Goal: Task Accomplishment & Management: Manage account settings

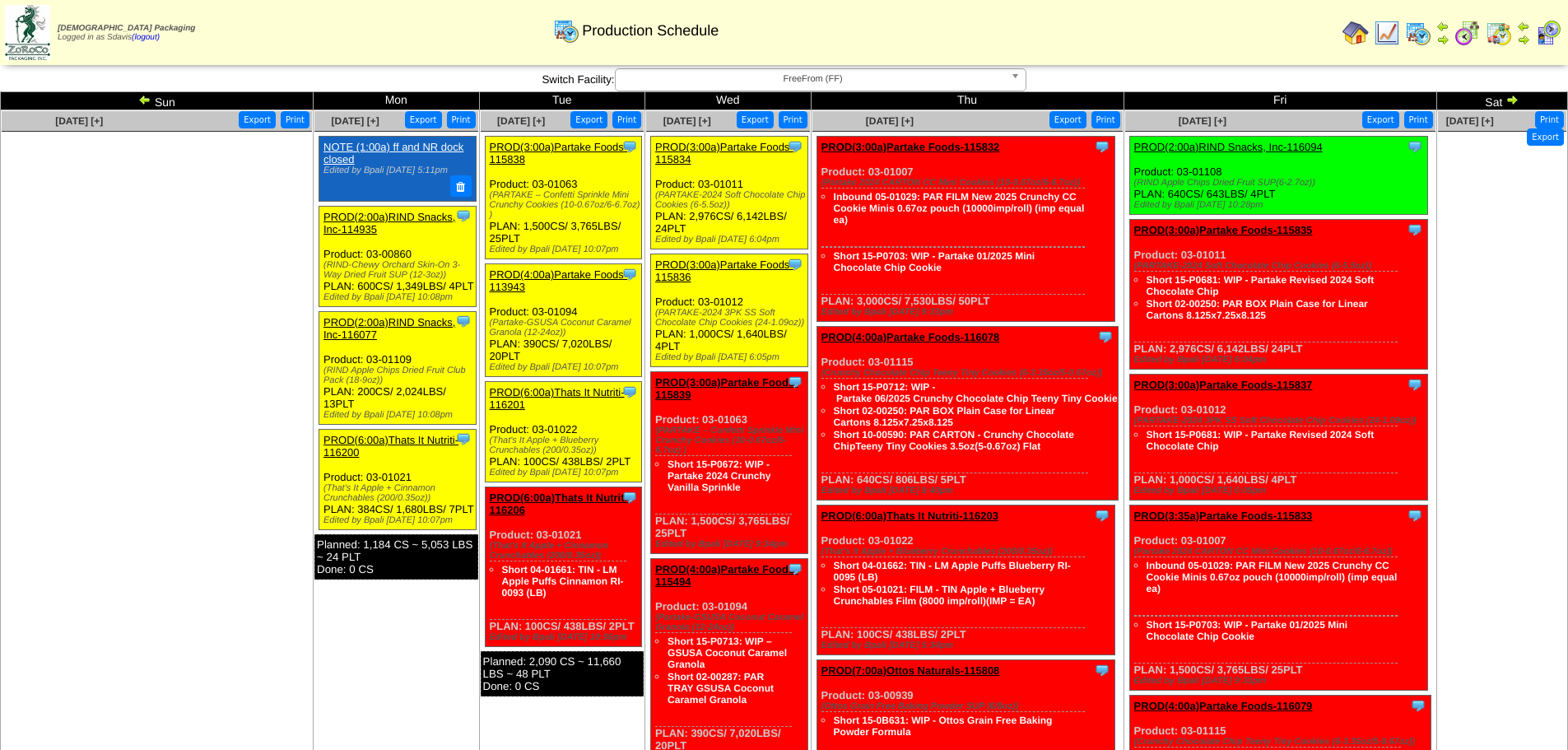
scroll to position [411, 0]
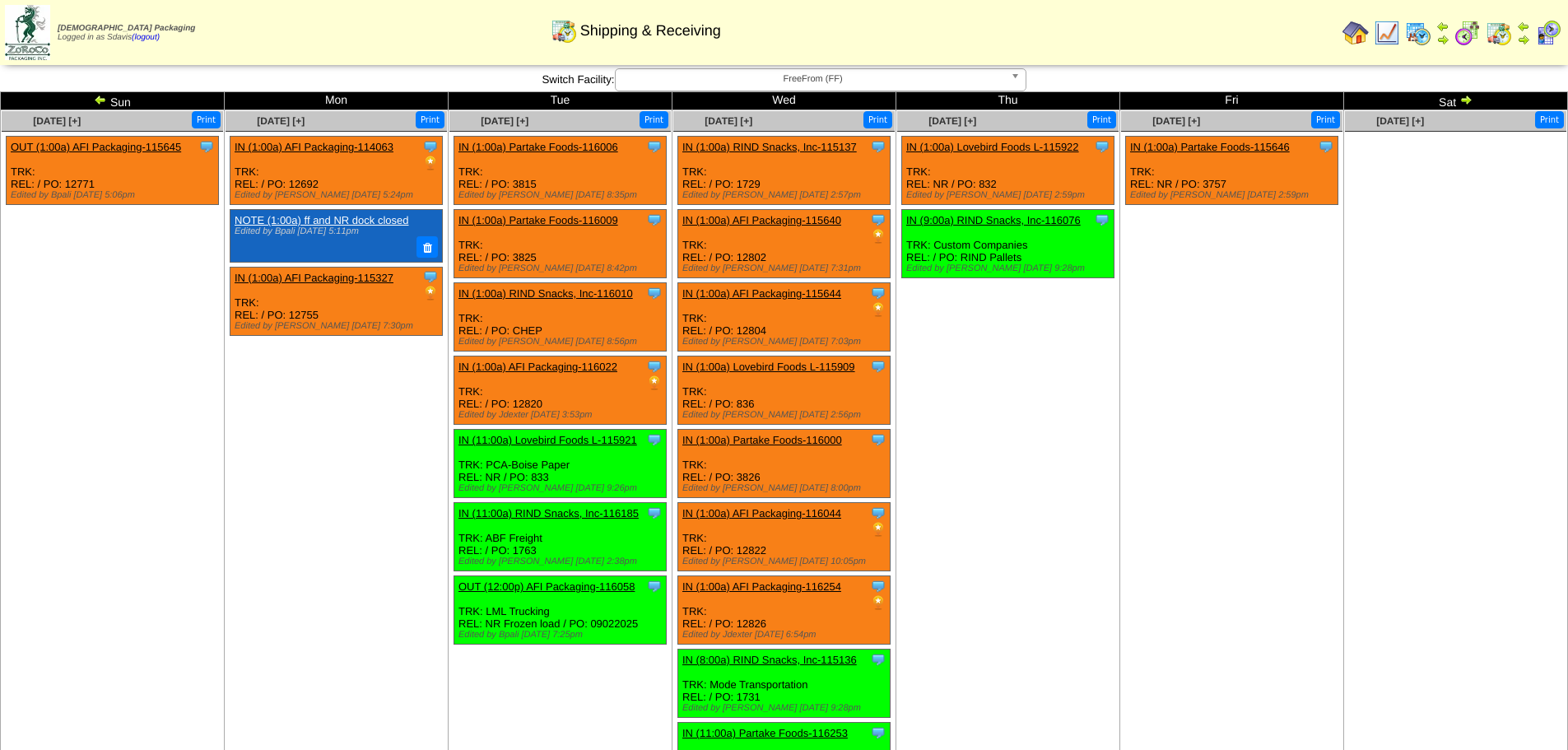
scroll to position [344, 0]
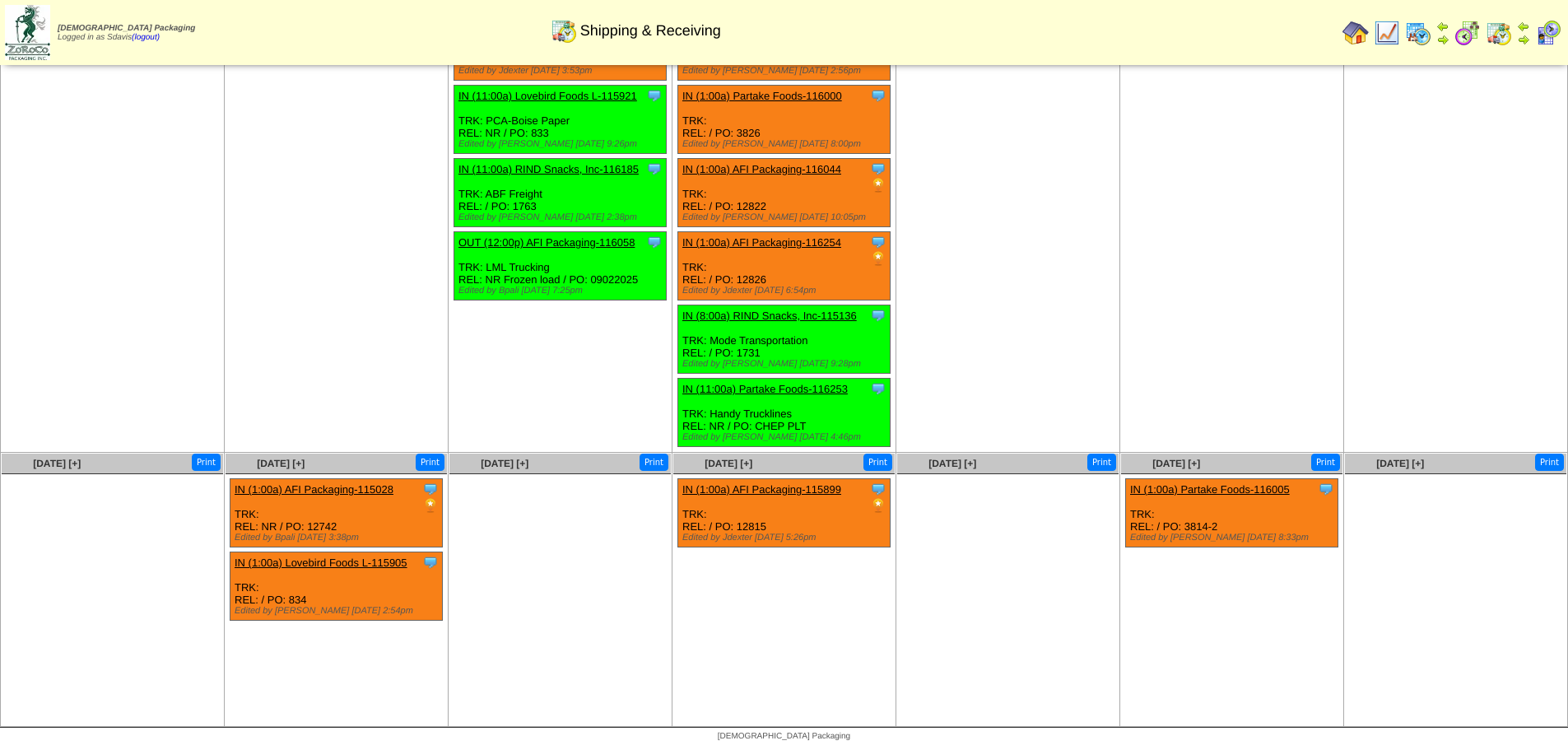
click at [953, 140] on td "[DATE] [+] Print Clone Item IN (1:00a) Lovebird Foods L-115922 Lovebird Foods L…" at bounding box center [1008, 109] width 224 height 686
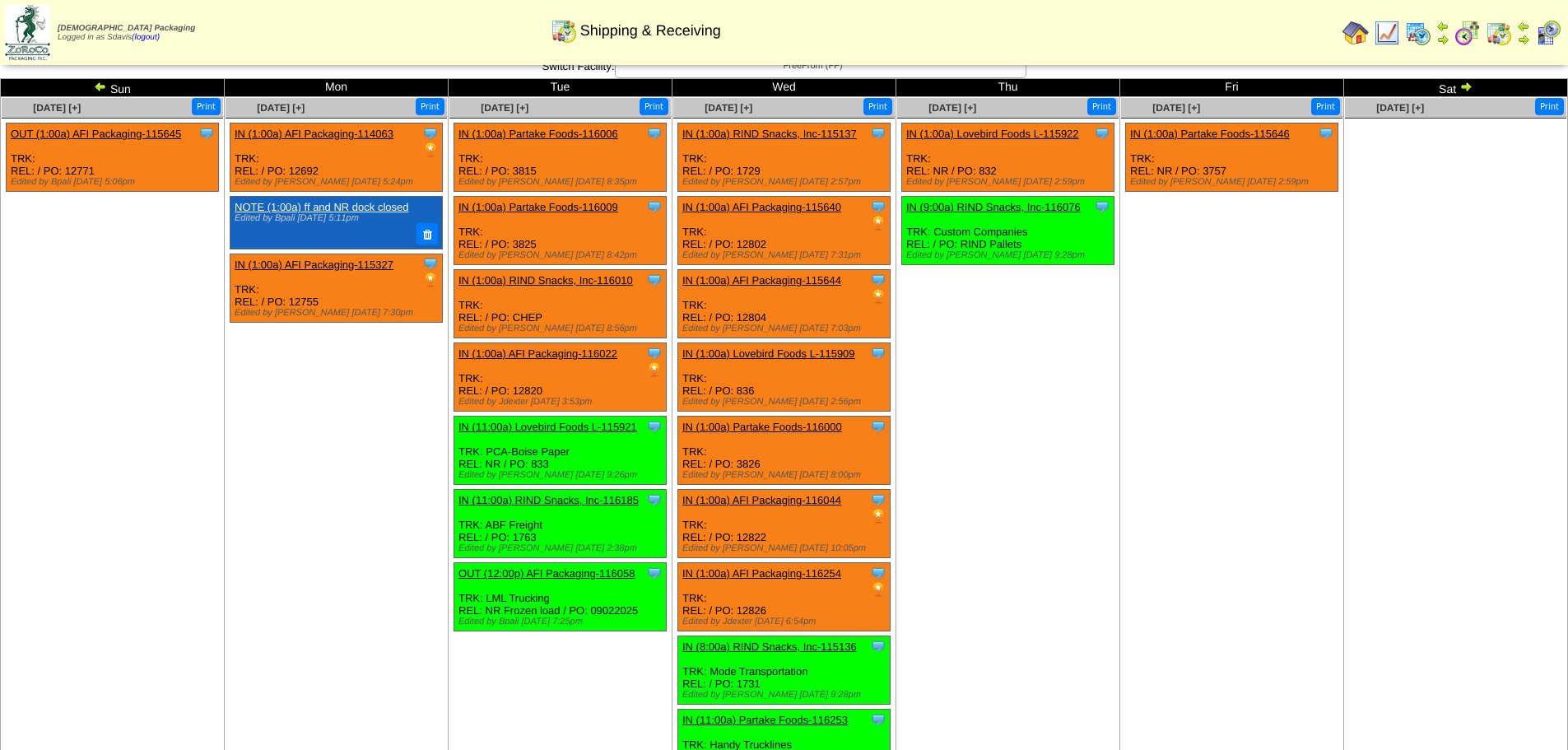
scroll to position [0, 0]
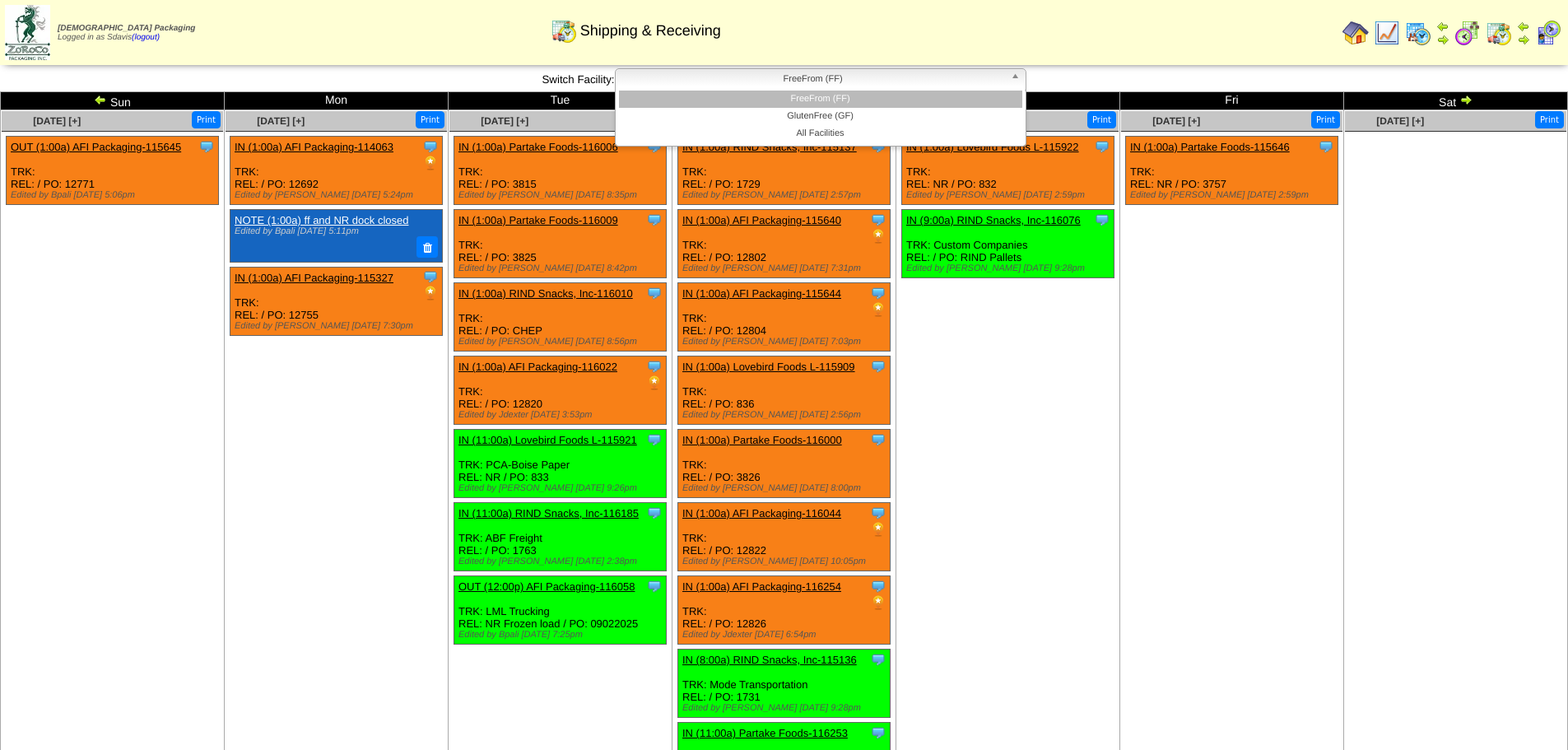
click at [821, 78] on span "FreeFrom (FF)" at bounding box center [813, 79] width 382 height 20
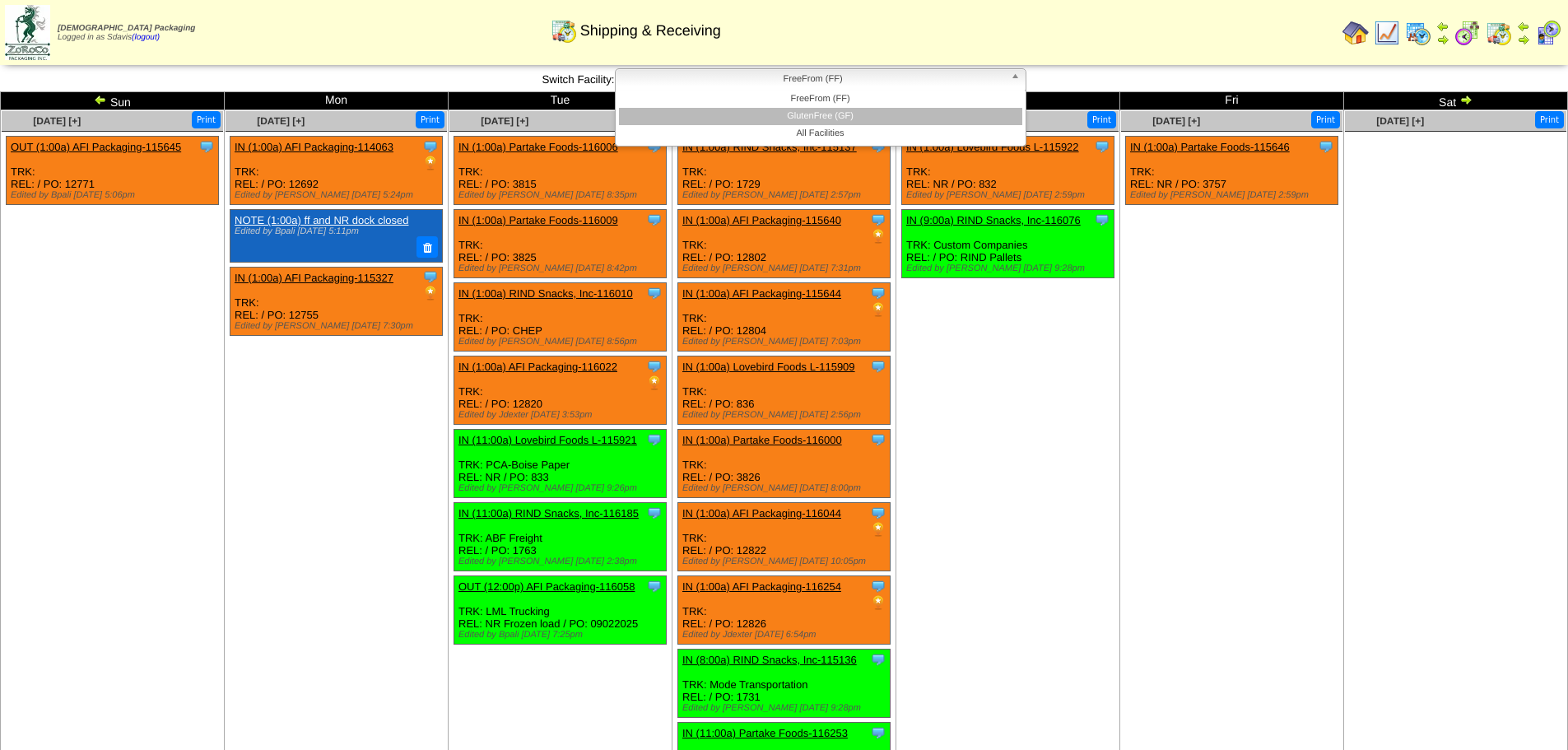
click at [817, 118] on li "GlutenFree (GF)" at bounding box center [821, 116] width 403 height 17
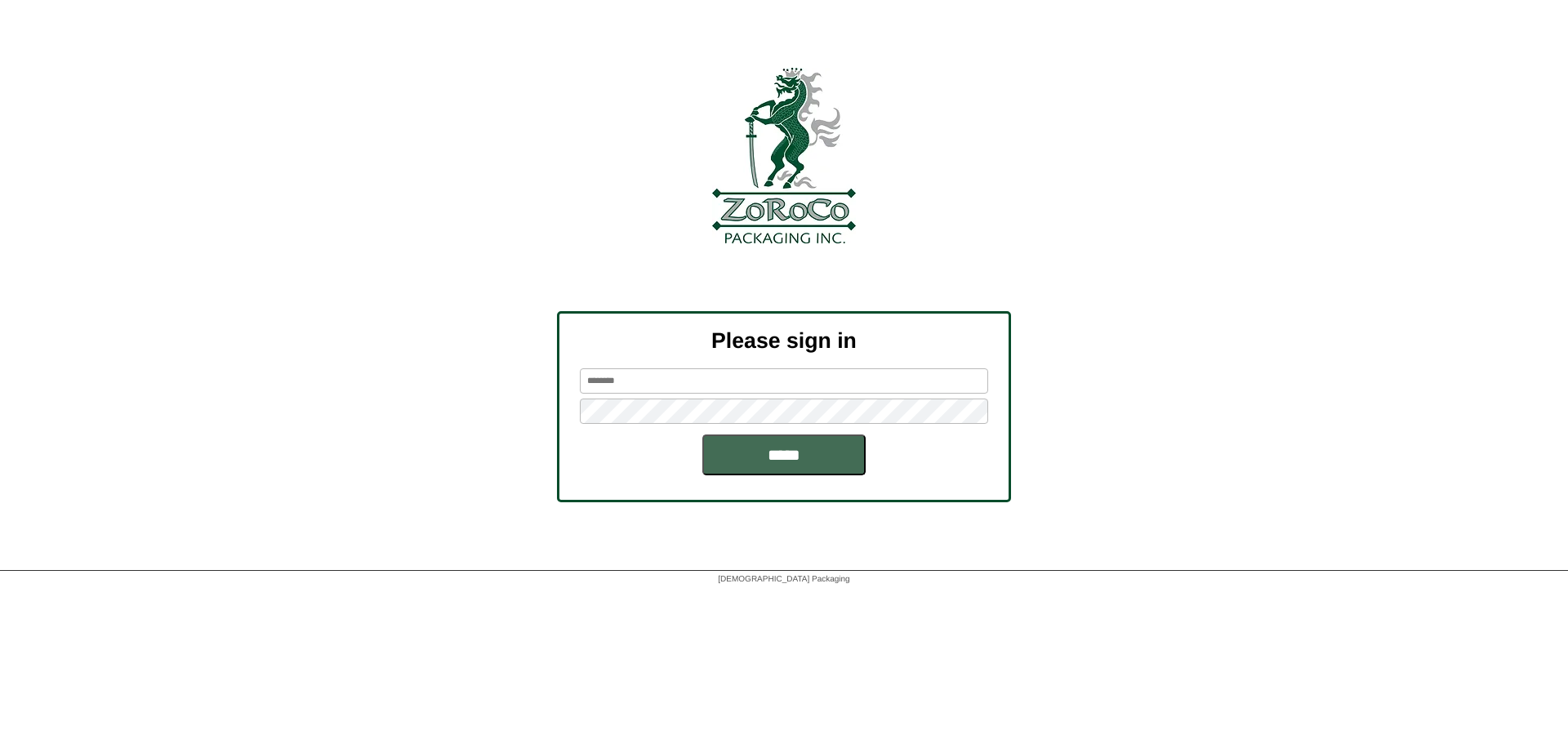
type input "******"
drag, startPoint x: 793, startPoint y: 460, endPoint x: 801, endPoint y: 454, distance: 10.0
click at [793, 459] on input "*****" at bounding box center [783, 455] width 163 height 41
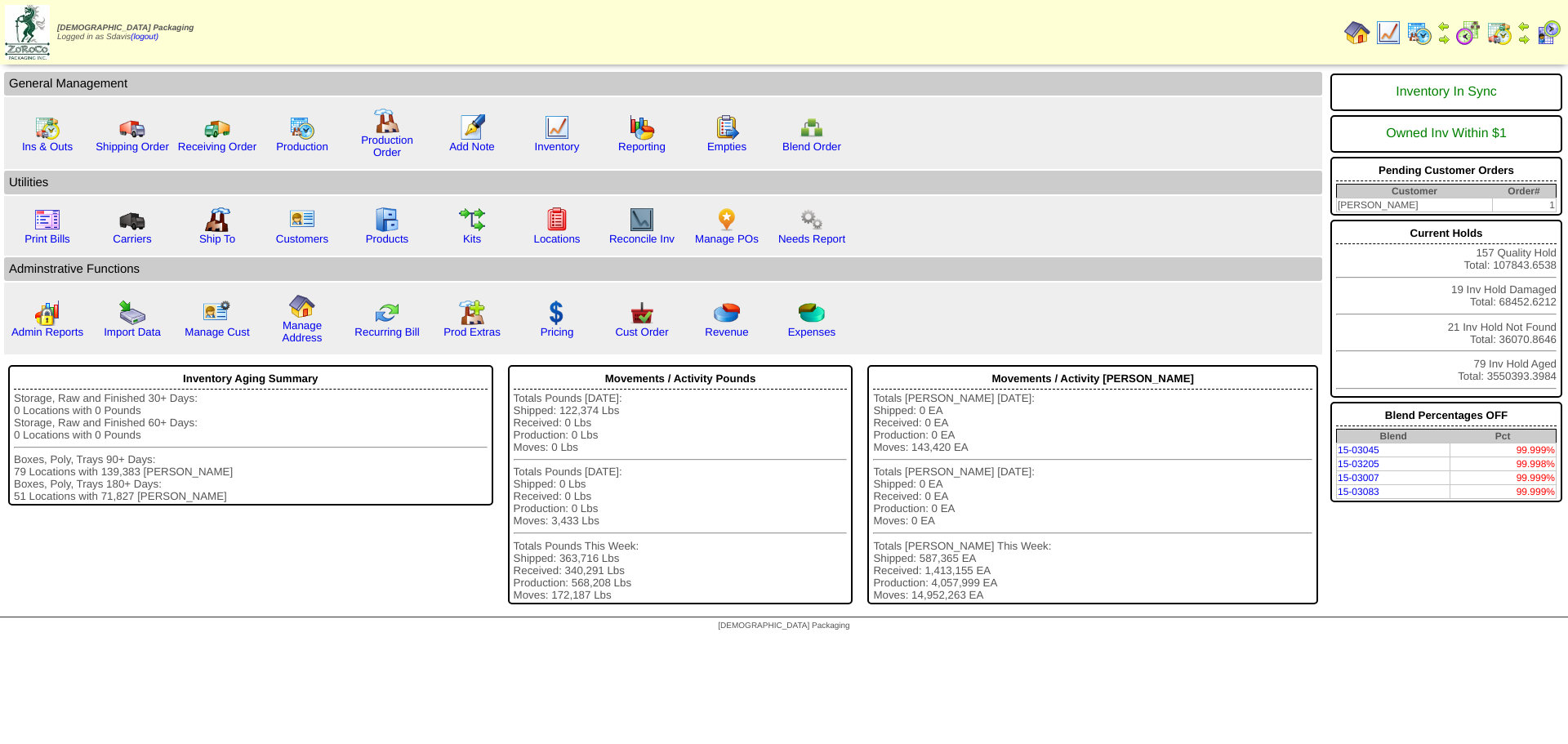
click at [1499, 32] on img at bounding box center [1499, 33] width 26 height 26
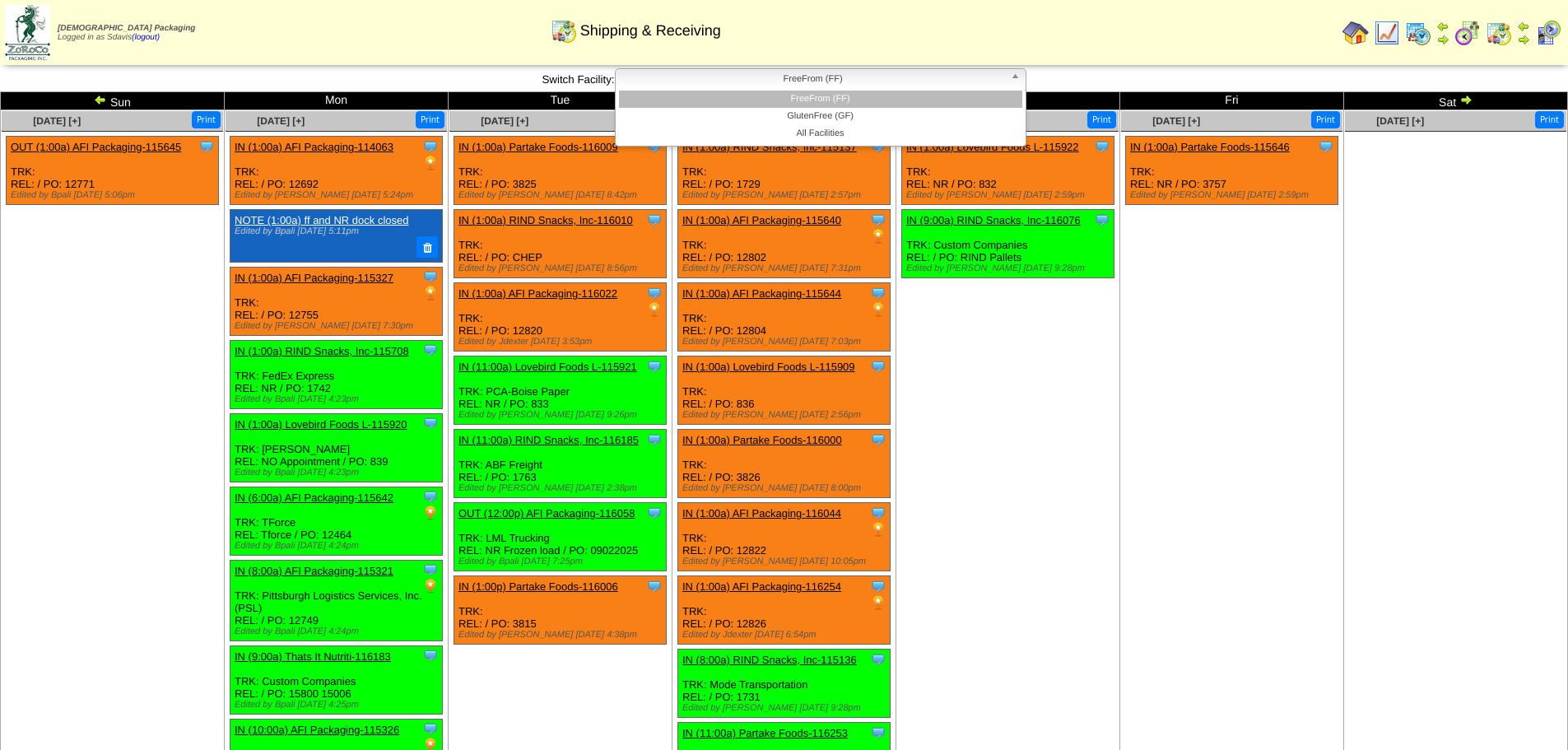
click at [915, 83] on span "FreeFrom (FF)" at bounding box center [813, 79] width 382 height 20
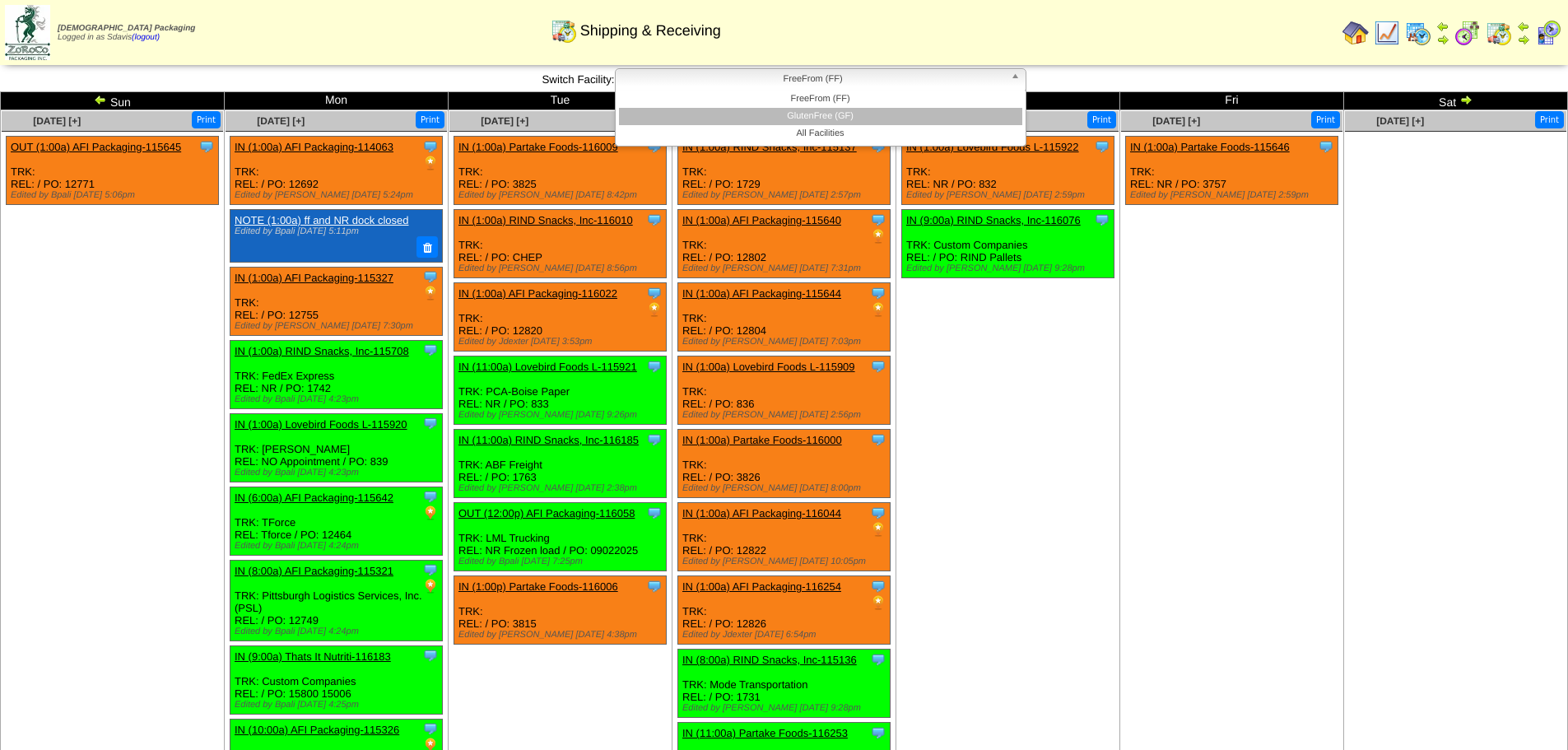
click at [840, 113] on li "GlutenFree (GF)" at bounding box center [821, 116] width 403 height 17
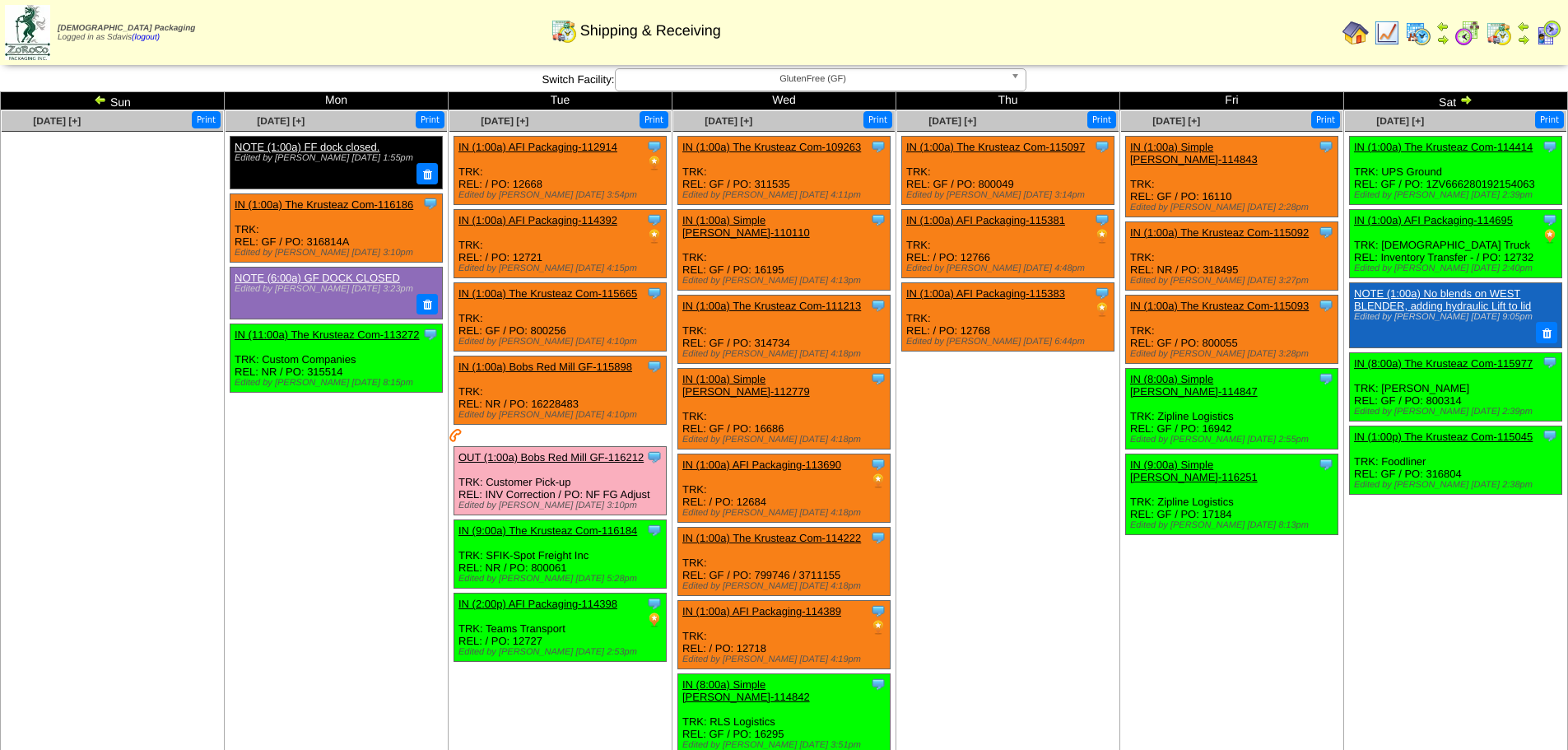
click at [1068, 36] on div "Shipping & Receiving" at bounding box center [636, 25] width 902 height 45
click at [907, 78] on span "GlutenFree (GF)" at bounding box center [813, 79] width 382 height 20
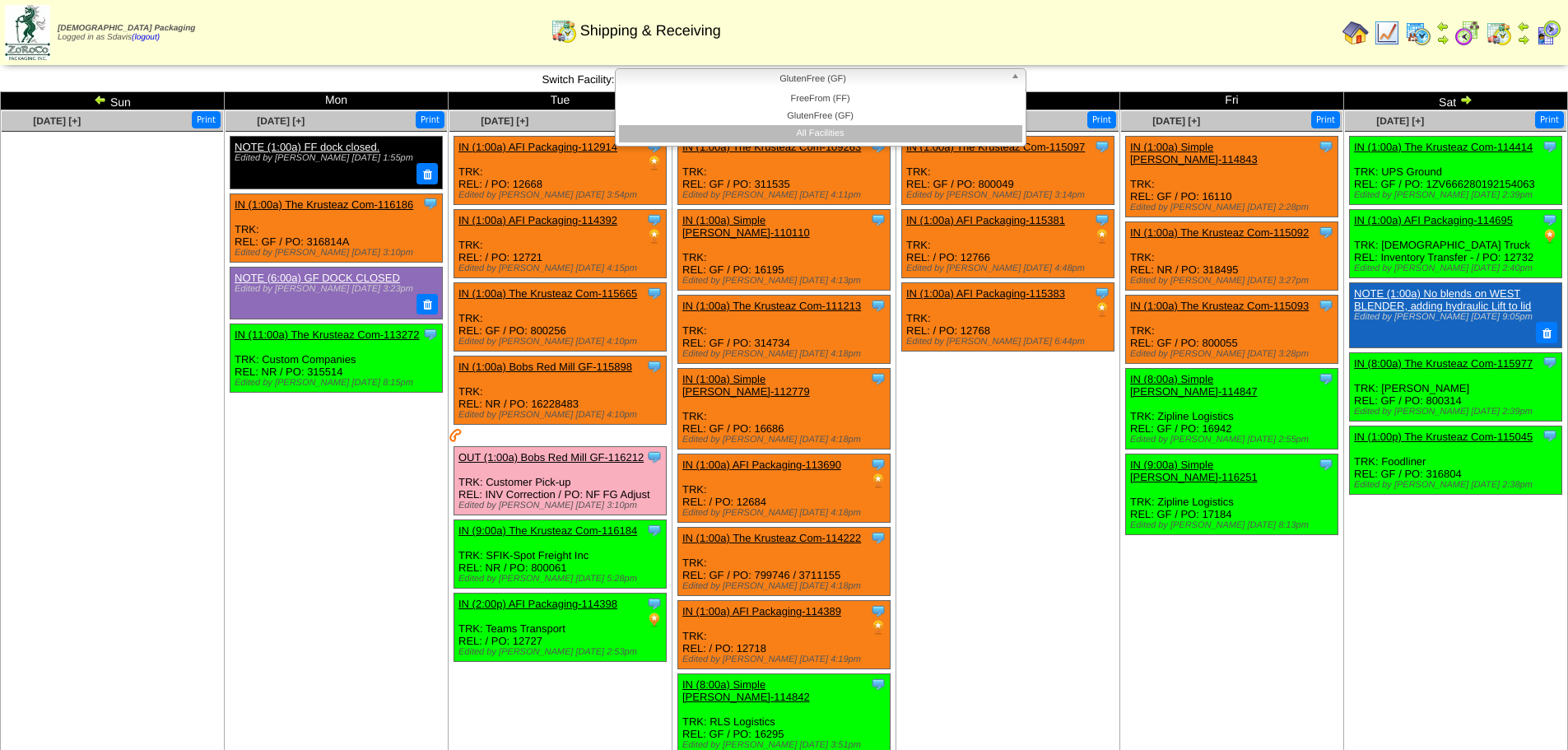
click at [824, 131] on li "All Facilities" at bounding box center [821, 134] width 403 height 17
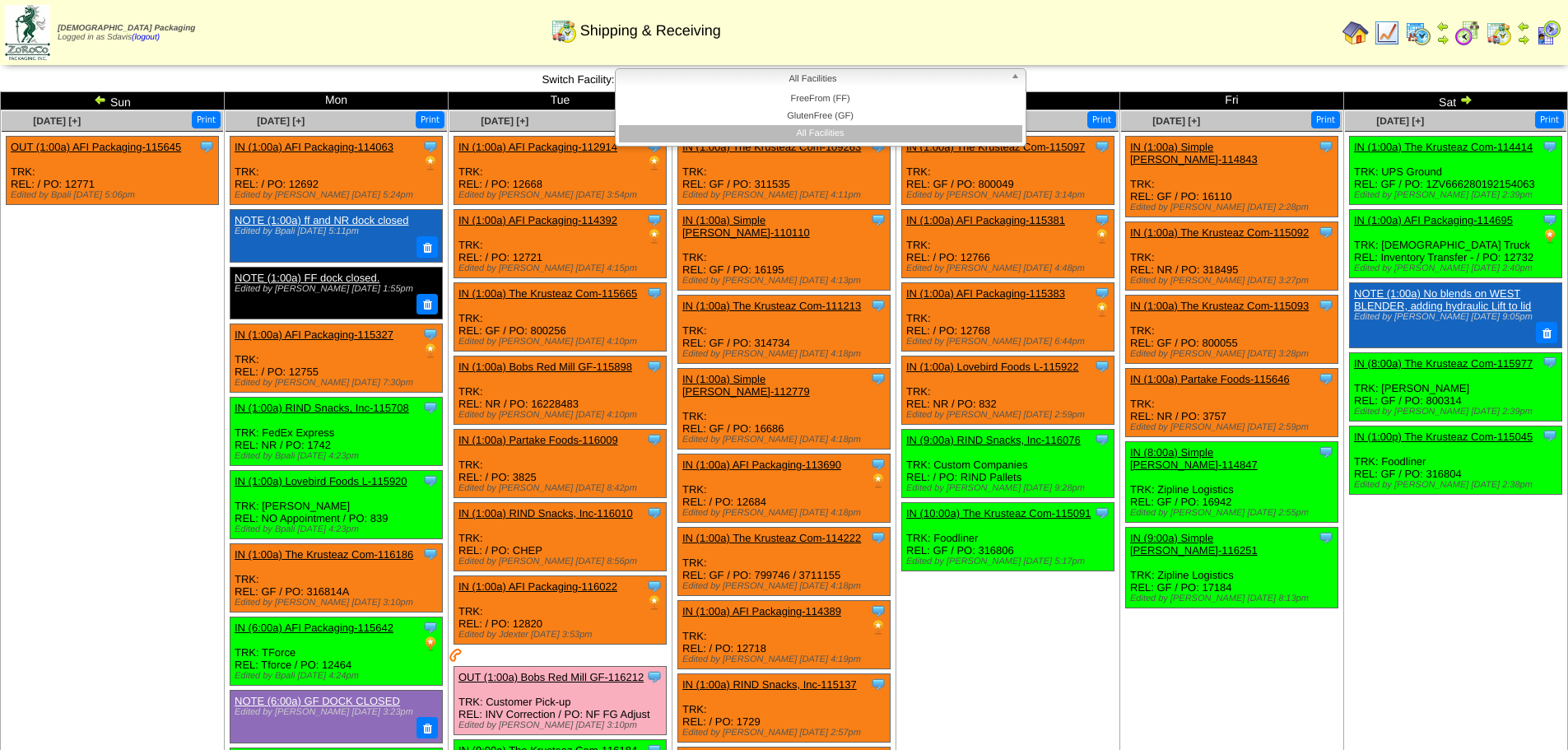
click at [846, 85] on span "All Facilities" at bounding box center [813, 79] width 382 height 20
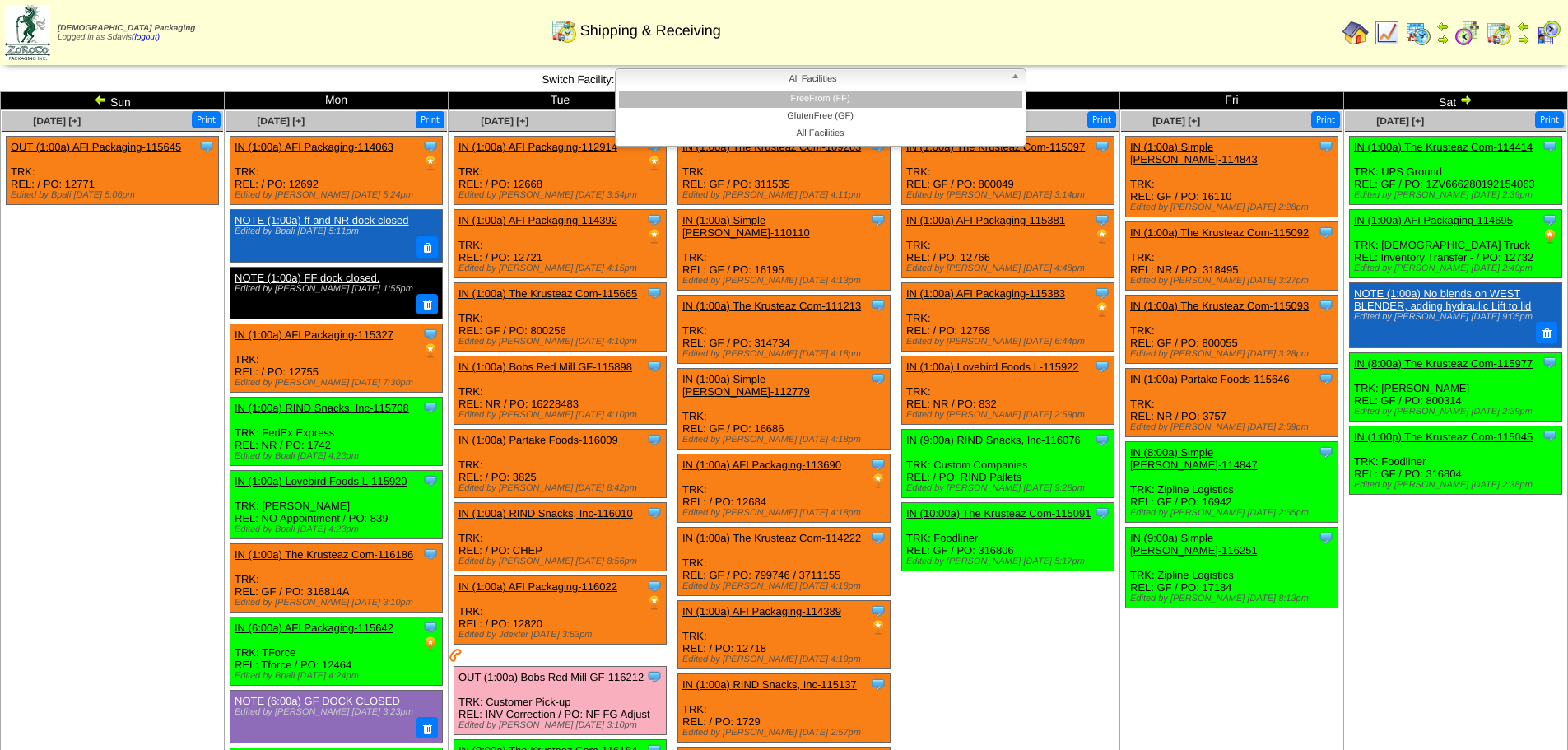
click at [832, 104] on li "FreeFrom (FF)" at bounding box center [821, 99] width 403 height 17
